Goal: Contribute content

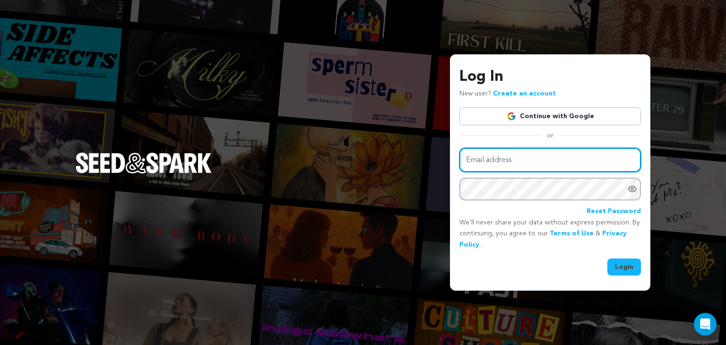
click at [501, 162] on input "Email address" at bounding box center [551, 160] width 182 height 24
type input "Griggtatertot@gmail.com"
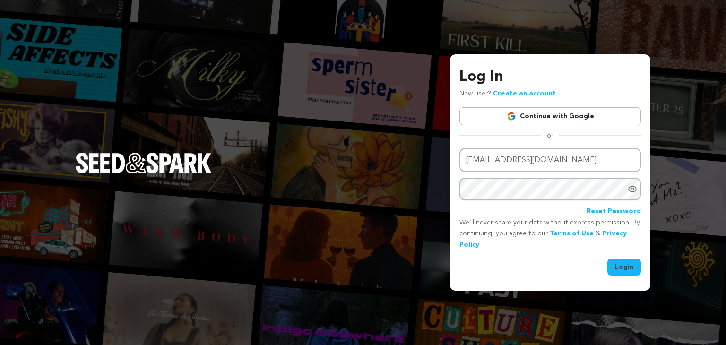
click at [623, 267] on button "Login" at bounding box center [625, 267] width 34 height 17
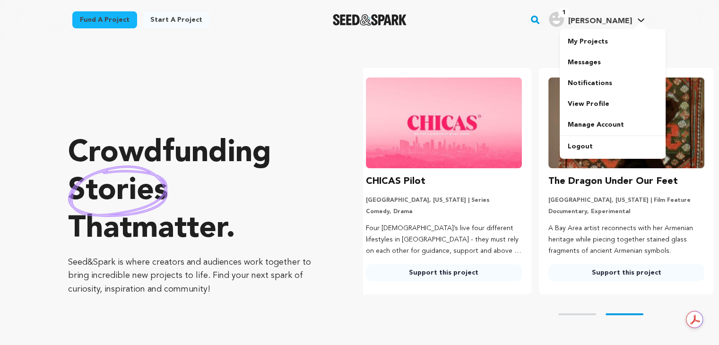
scroll to position [0, 190]
click at [583, 42] on link "My Projects" at bounding box center [613, 41] width 106 height 21
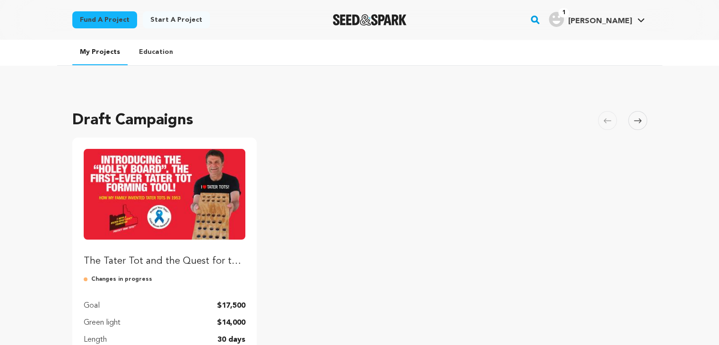
scroll to position [95, 0]
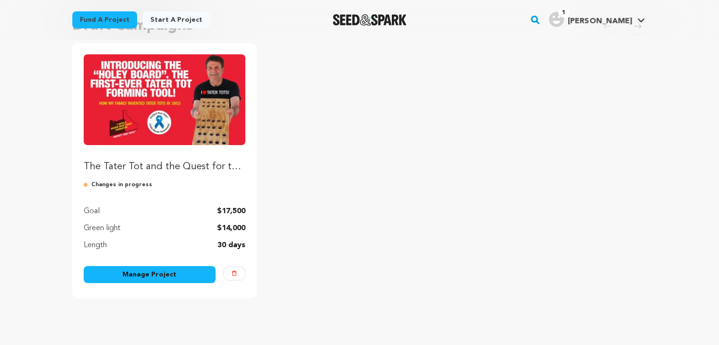
click at [181, 123] on img "Fund The Tater Tot and the Quest for the Holey Board" at bounding box center [165, 99] width 162 height 91
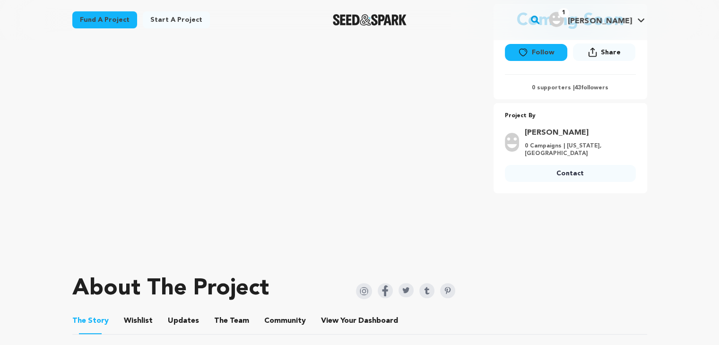
scroll to position [142, 0]
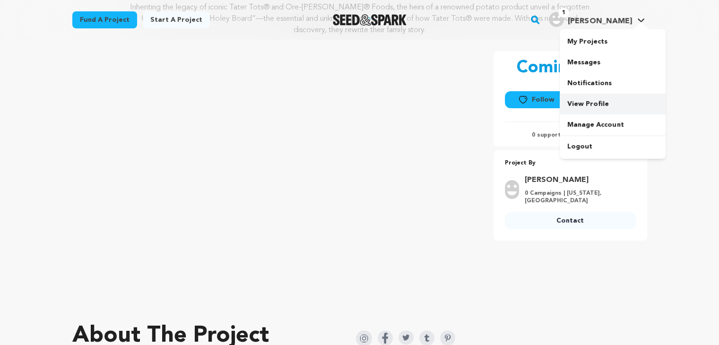
click at [573, 106] on link "View Profile" at bounding box center [613, 104] width 106 height 21
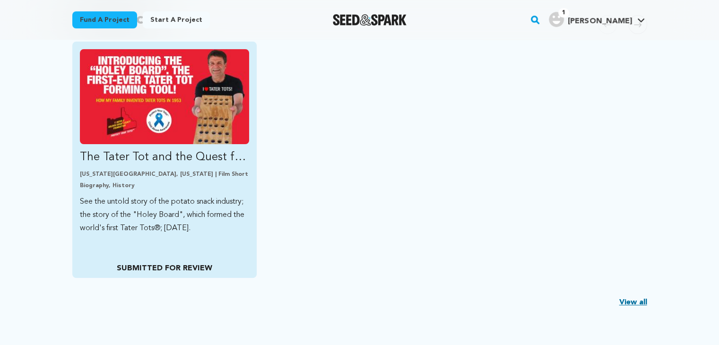
scroll to position [95, 0]
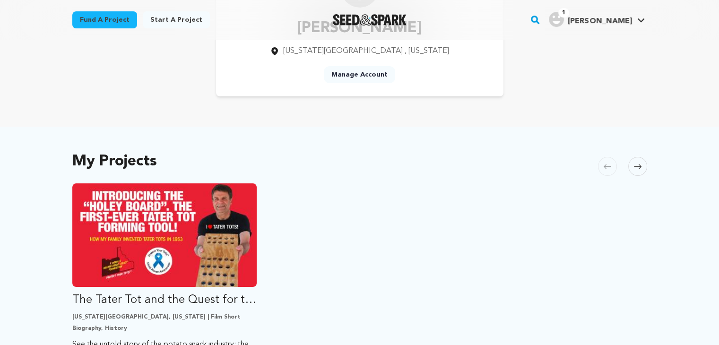
click at [356, 76] on link "Manage Account" at bounding box center [359, 74] width 71 height 17
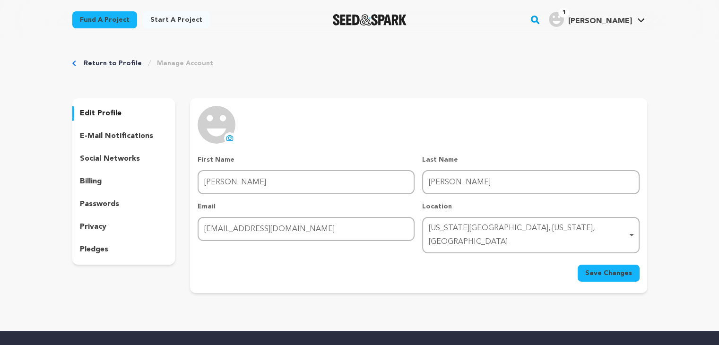
click at [91, 111] on p "edit profile" at bounding box center [101, 113] width 42 height 11
click at [87, 63] on link "Return to Profile" at bounding box center [113, 63] width 58 height 9
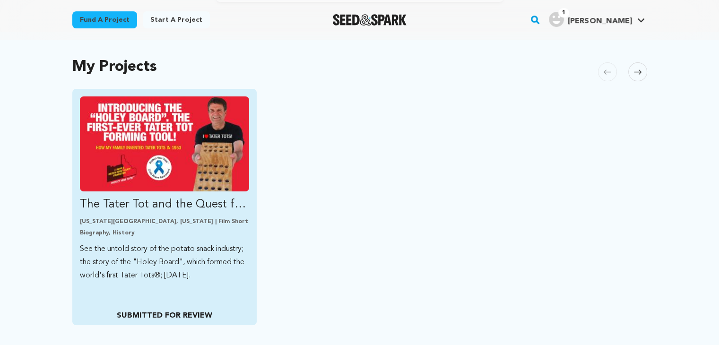
scroll to position [236, 0]
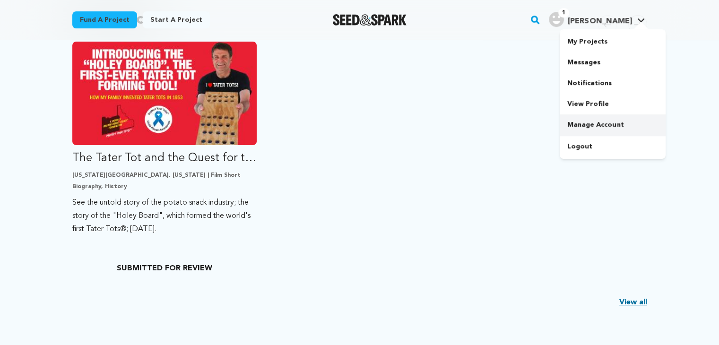
click at [597, 127] on link "Manage Account" at bounding box center [613, 124] width 106 height 21
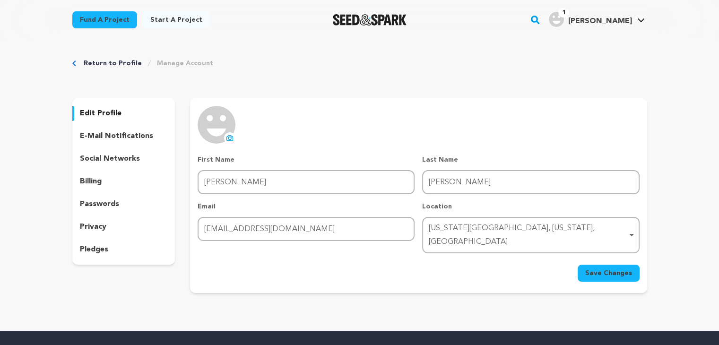
click at [106, 66] on link "Return to Profile" at bounding box center [113, 63] width 58 height 9
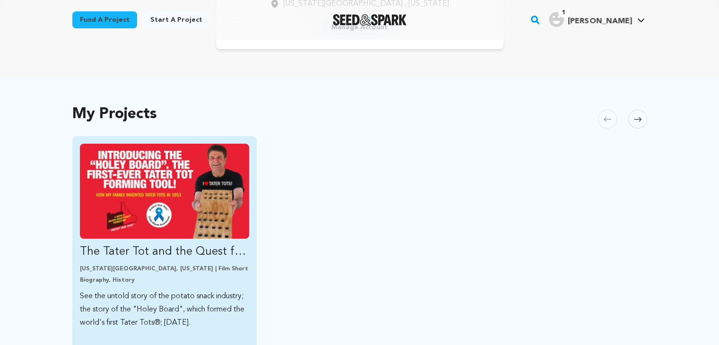
scroll to position [189, 0]
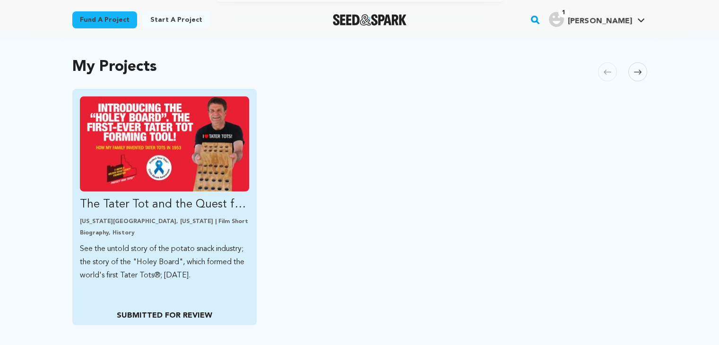
click at [140, 176] on img "Fund The Tater Tot and the Quest for the Holey Board" at bounding box center [165, 143] width 170 height 95
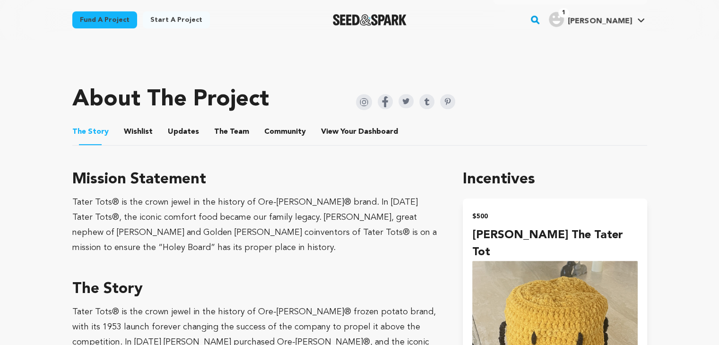
scroll to position [284, 0]
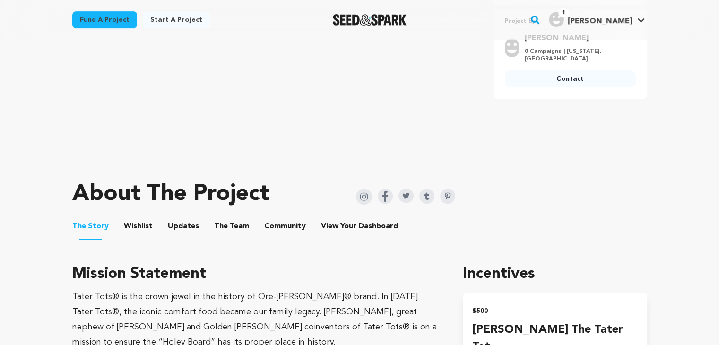
click at [362, 198] on img at bounding box center [364, 197] width 16 height 16
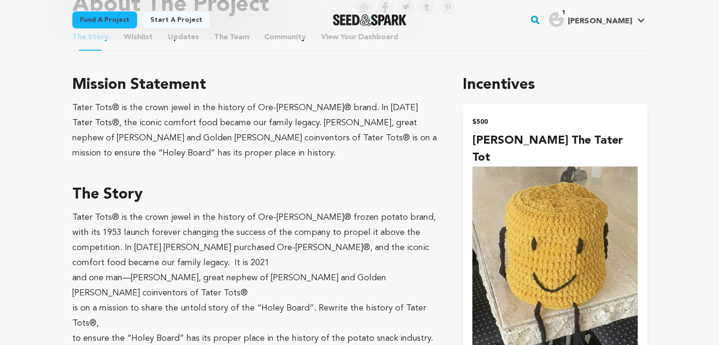
scroll to position [426, 0]
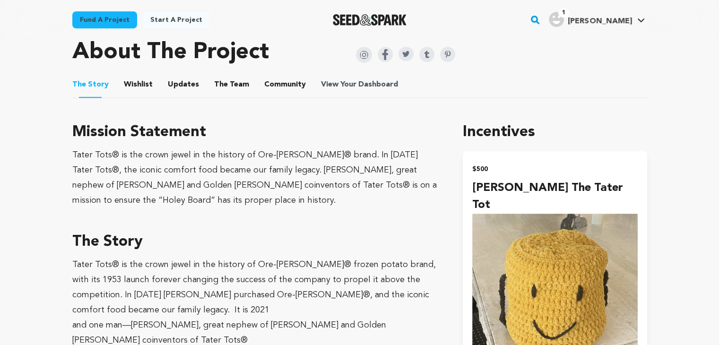
click at [341, 86] on span "View Your Dashboard" at bounding box center [360, 84] width 79 height 11
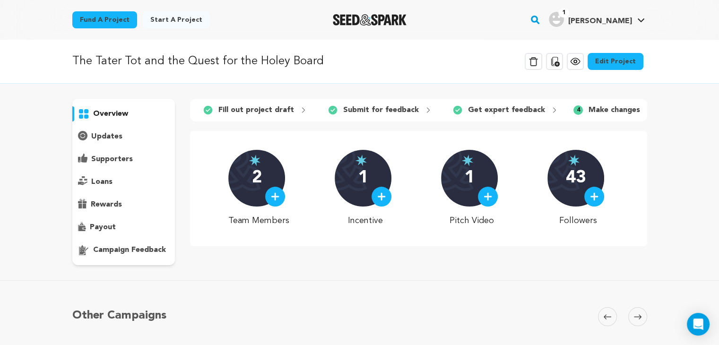
click at [606, 58] on link "Edit Project" at bounding box center [616, 61] width 56 height 17
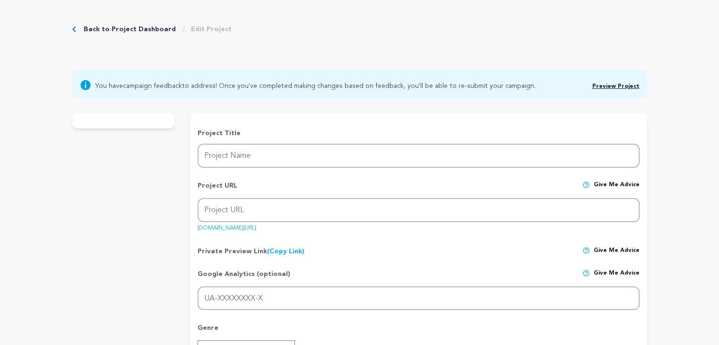
type input "The Tater Tot and the Quest for the Holey Board"
type input "the-tater-tot-and-the-quest-for-the-holey-board-1"
type input "G-ZXZZXV9MXD"
type input "See the untold story of the potato snack industry; the story of the "Holey Boar…"
type textarea "Inheriting the legacy of iconic Tater Tots® and Ore-Ida® Foods, the heirs of a …"
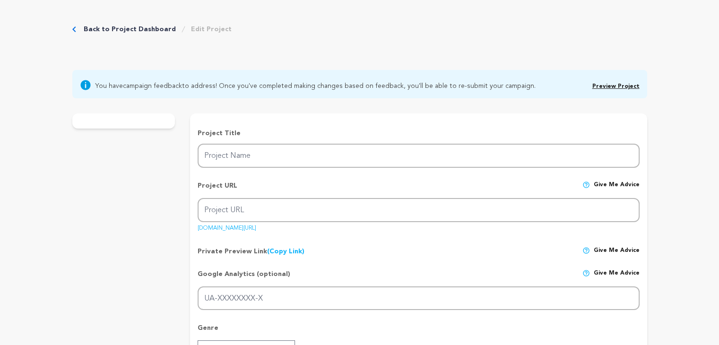
type textarea "Tater Tots® is the crown jewel in the history of Ore-Ida® brand. In 1965 Tater …"
type textarea "Roy W Dean Foundation: From The Heart Productions Voyage Media Marc Clebenoff "…"
radio input "true"
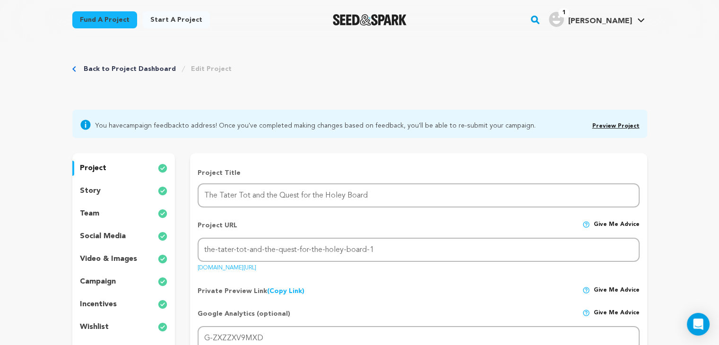
scroll to position [47, 0]
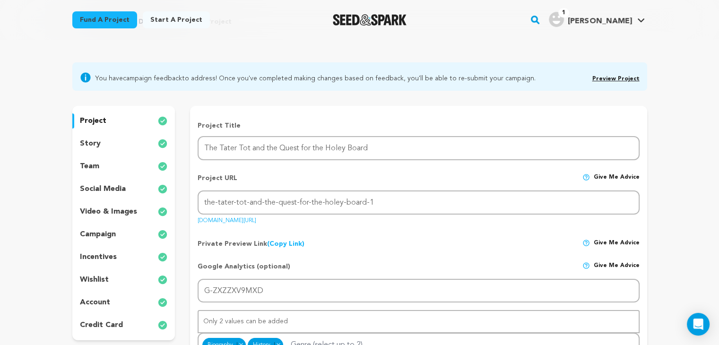
click at [109, 214] on p "video & images" at bounding box center [108, 211] width 57 height 11
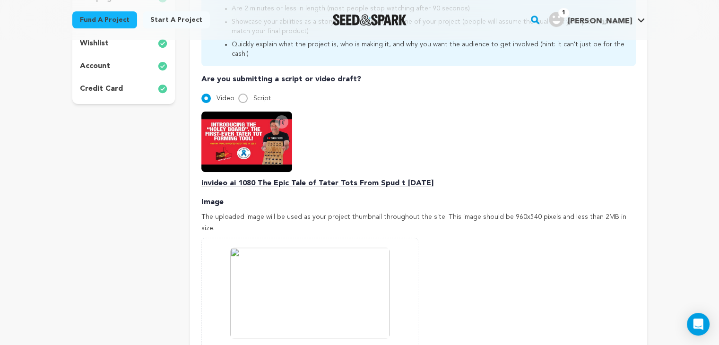
scroll to position [331, 0]
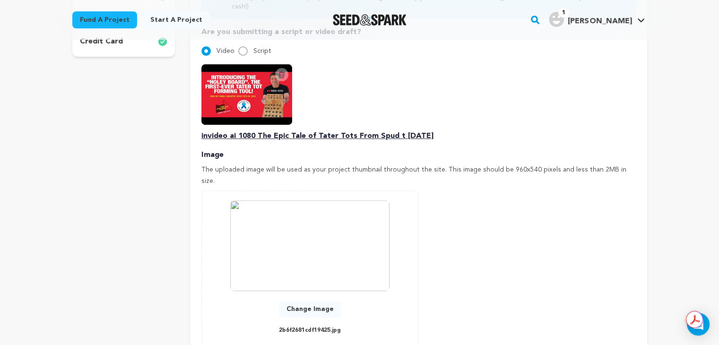
click at [298, 301] on button "Change Image" at bounding box center [310, 309] width 62 height 17
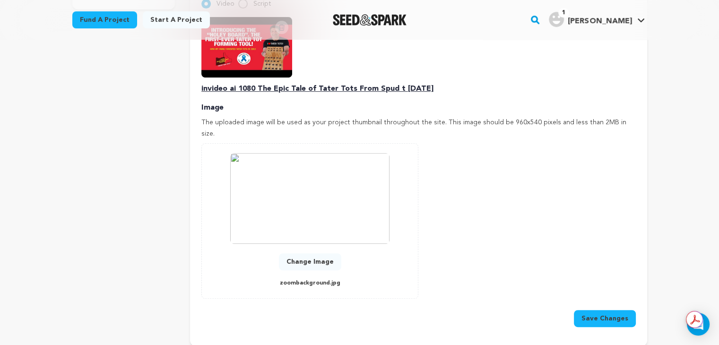
scroll to position [426, 0]
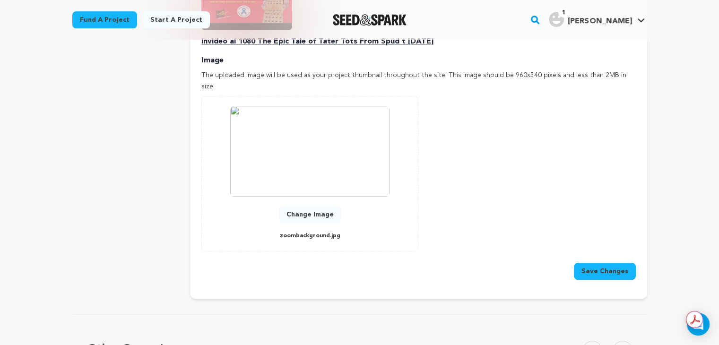
click at [610, 263] on button "Save Changes" at bounding box center [605, 271] width 62 height 17
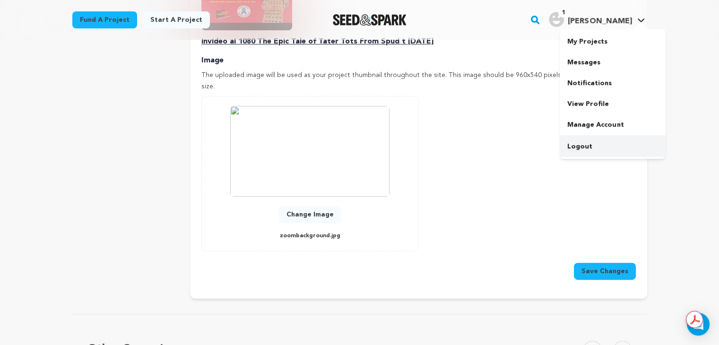
click at [583, 148] on link "Logout" at bounding box center [613, 146] width 106 height 21
